Goal: Task Accomplishment & Management: Complete application form

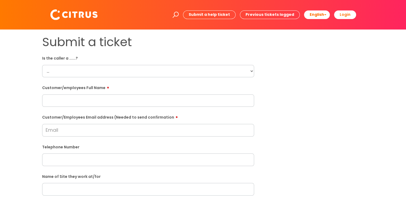
click at [87, 72] on select "... Citrus Customer Citrus Employee Contractor Supplier" at bounding box center [148, 71] width 212 height 12
click at [80, 71] on select "... Citrus Customer Citrus Employee Contractor Supplier" at bounding box center [148, 71] width 212 height 12
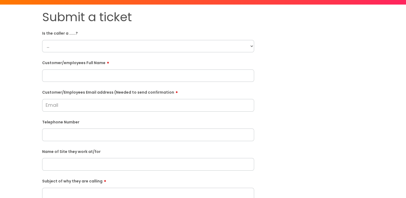
scroll to position [107, 0]
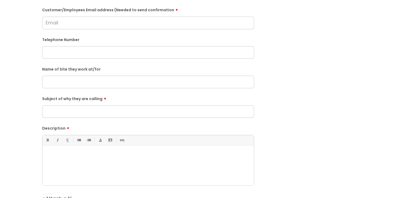
click at [66, 81] on input "text" at bounding box center [148, 82] width 212 height 12
type input "Basingstoke Harvester"
click at [83, 144] on li "• Unordered List (Ctrl-Shift-7)" at bounding box center [79, 140] width 10 height 10
drag, startPoint x: 69, startPoint y: 152, endPoint x: 49, endPoint y: 145, distance: 21.3
click at [69, 153] on p at bounding box center [147, 154] width 203 height 5
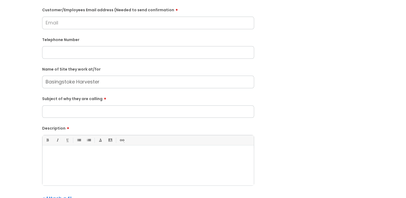
click at [48, 144] on li "Bold (Ctrl-B)" at bounding box center [47, 140] width 10 height 10
click at [84, 170] on div at bounding box center [147, 166] width 211 height 37
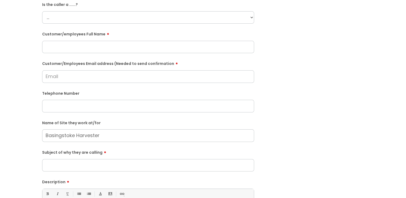
scroll to position [0, 0]
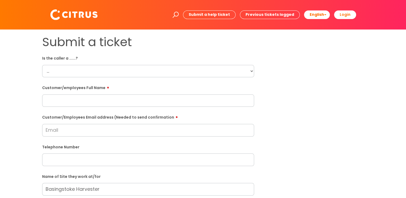
click at [93, 74] on select "... Citrus Customer Citrus Employee Contractor Supplier" at bounding box center [148, 71] width 212 height 12
click at [42, 65] on select "... Citrus Customer Citrus Employee Contractor Supplier" at bounding box center [148, 71] width 212 height 12
click at [79, 74] on select "... Citrus Customer Citrus Employee Contractor Supplier" at bounding box center [148, 71] width 212 height 12
select select "Citrus Employee"
click at [42, 65] on select "... Citrus Customer Citrus Employee Contractor Supplier" at bounding box center [148, 71] width 212 height 12
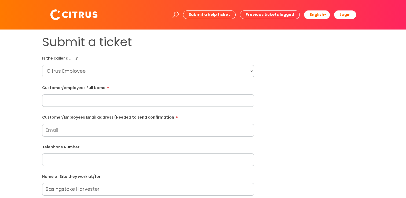
paste input "Luke Watson"
type input "Luke Watson"
click at [64, 127] on input "Customer/Employees Email address (Needed to send confirmation" at bounding box center [148, 130] width 212 height 12
drag, startPoint x: 77, startPoint y: 128, endPoint x: 69, endPoint y: 152, distance: 25.1
drag, startPoint x: 69, startPoint y: 152, endPoint x: 68, endPoint y: 159, distance: 7.3
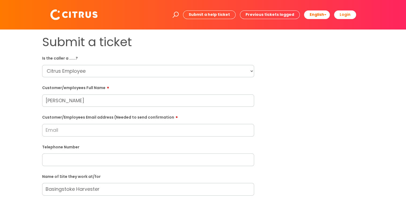
paste input "07304048948"
type input "07304048948"
paste input "basingstoke3939@gmail.com"
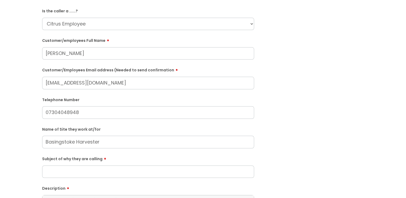
scroll to position [81, 0]
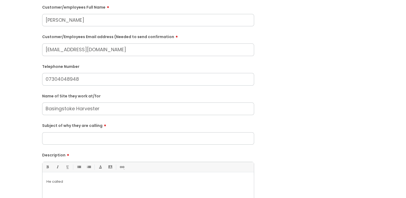
type input "basingstoke3939@gmail.com"
click at [115, 115] on input "Basingstoke Harvester" at bounding box center [148, 109] width 212 height 12
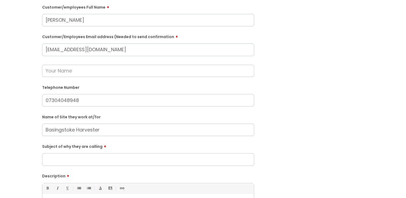
drag, startPoint x: 103, startPoint y: 145, endPoint x: 103, endPoint y: 156, distance: 11.3
click at [103, 147] on label "Subject of why they are calling" at bounding box center [148, 145] width 212 height 6
click at [103, 153] on input "Subject of why they are calling" at bounding box center [148, 159] width 212 height 12
click at [103, 157] on input "Subject of why they are calling" at bounding box center [148, 159] width 212 height 12
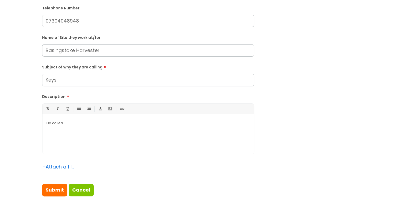
scroll to position [161, 0]
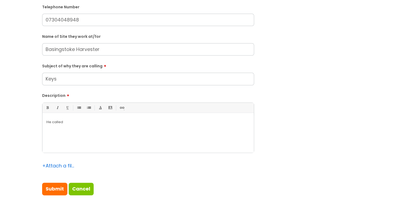
type input "Keys"
click at [54, 120] on p "He called" at bounding box center [147, 122] width 203 height 5
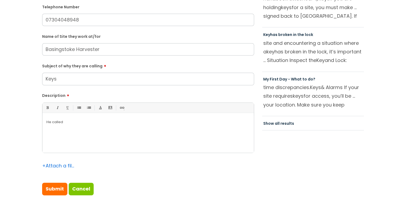
click at [67, 120] on p "He called" at bounding box center [147, 122] width 203 height 5
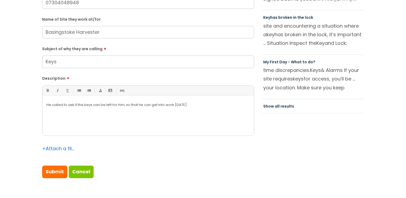
scroll to position [188, 0]
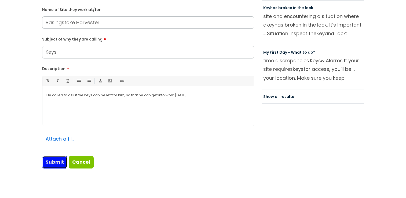
click at [55, 164] on input "Submit" at bounding box center [54, 162] width 25 height 12
type input "Please Wait..."
